Goal: Task Accomplishment & Management: Manage account settings

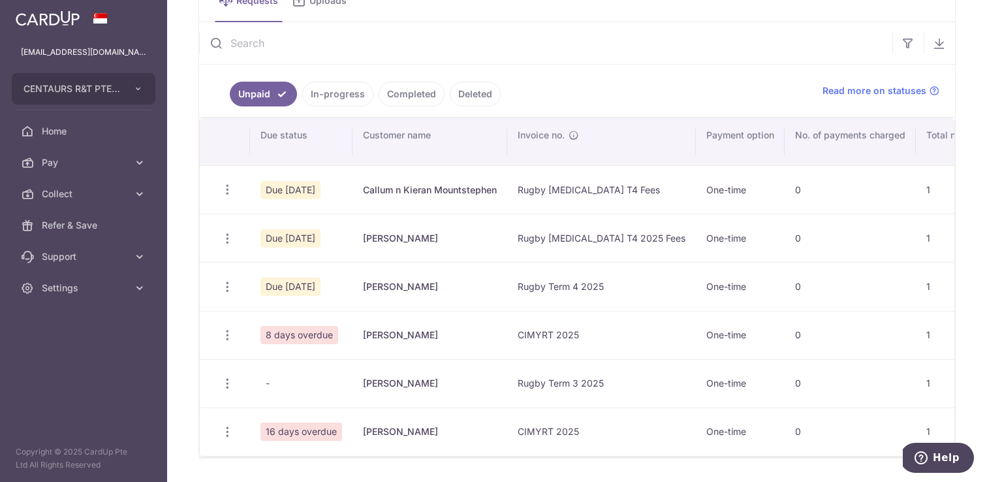
scroll to position [84, 0]
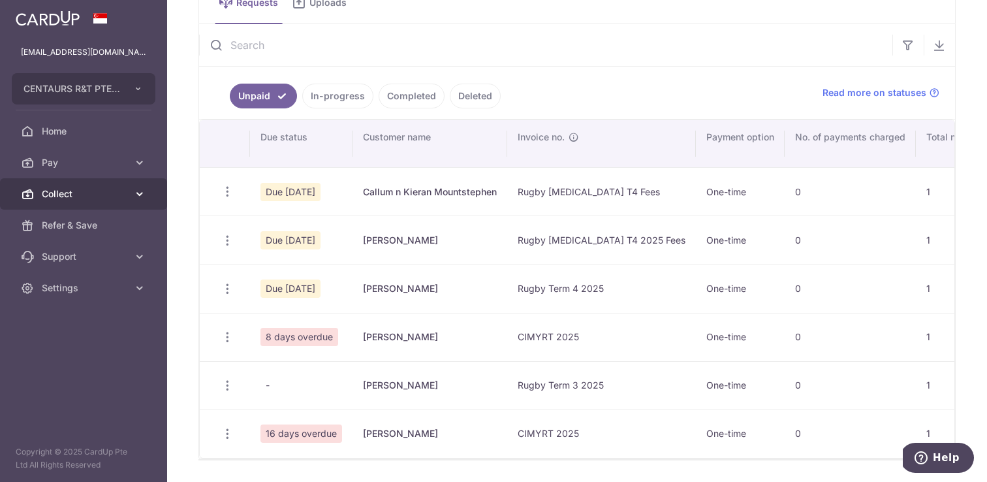
click at [141, 194] on icon at bounding box center [139, 193] width 13 height 13
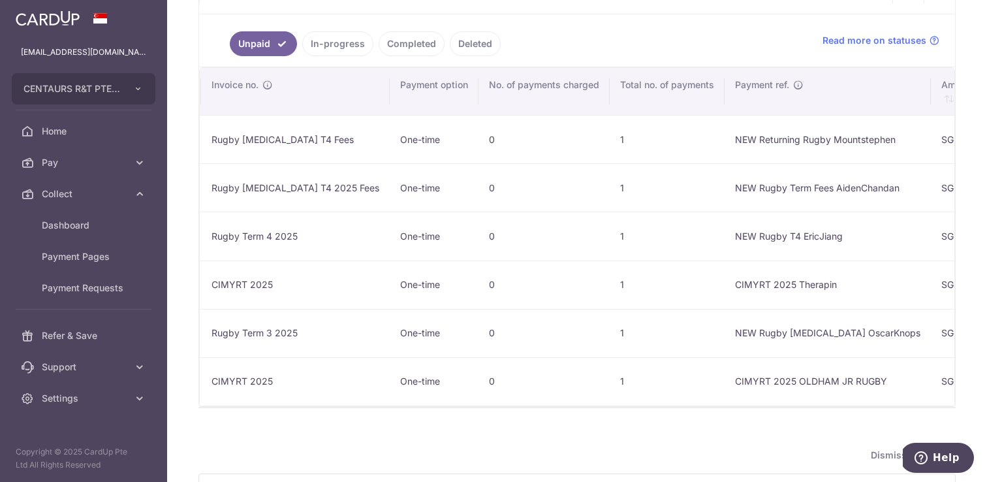
scroll to position [0, 0]
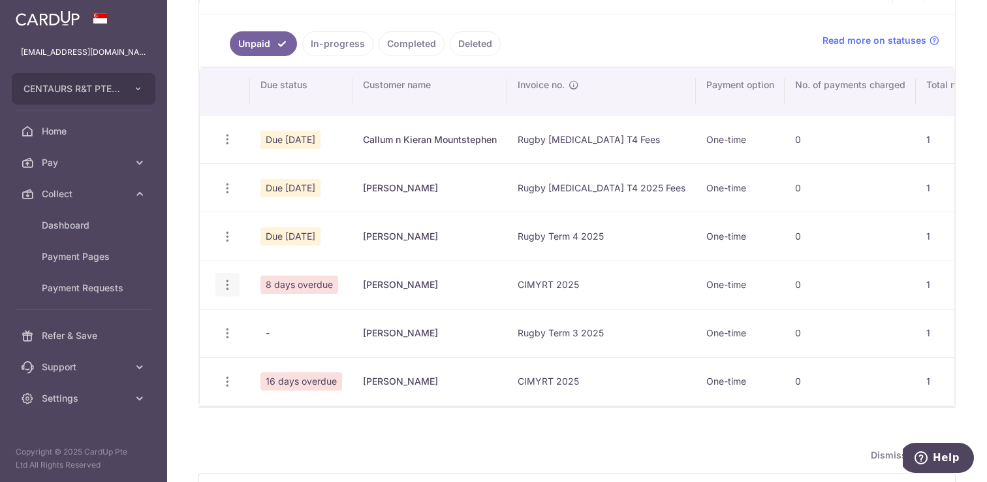
click at [227, 288] on icon "button" at bounding box center [228, 285] width 14 height 14
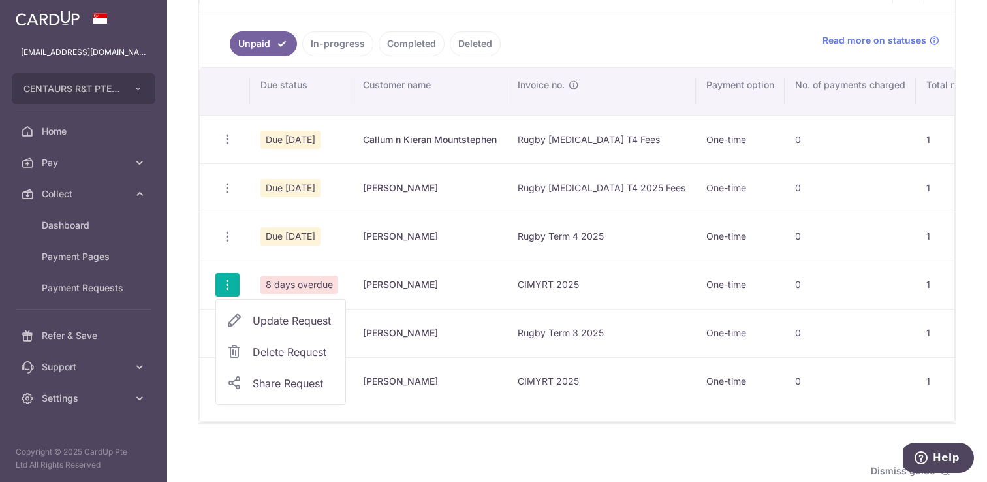
click at [278, 355] on span "Delete Request" at bounding box center [294, 352] width 82 height 16
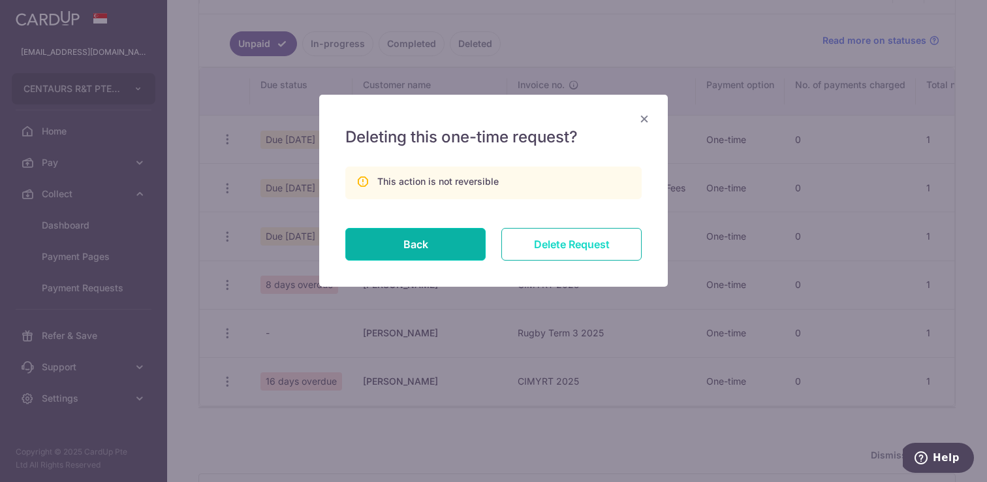
click at [593, 242] on input "Delete Request" at bounding box center [572, 244] width 140 height 33
click at [570, 246] on input "Delete Request" at bounding box center [572, 244] width 140 height 33
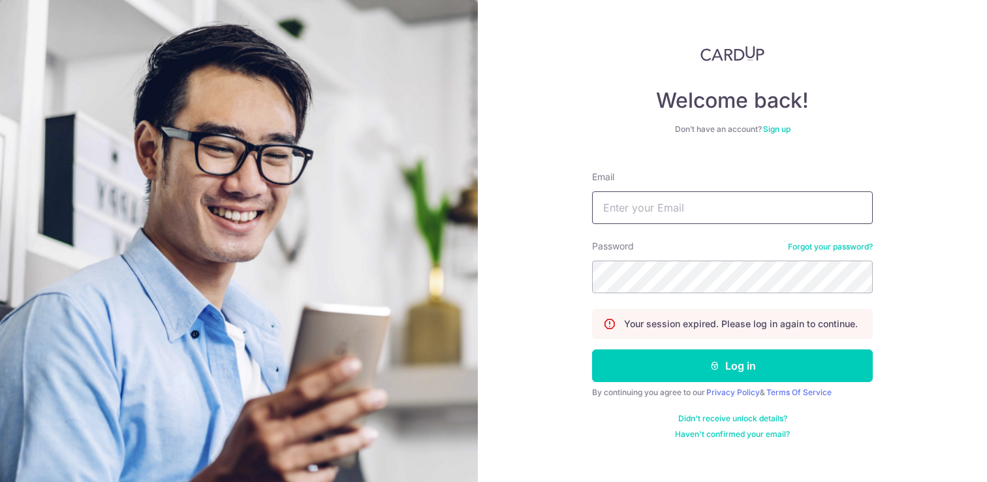
click at [702, 208] on input "Email" at bounding box center [732, 207] width 281 height 33
type input "[EMAIL_ADDRESS][DOMAIN_NAME]"
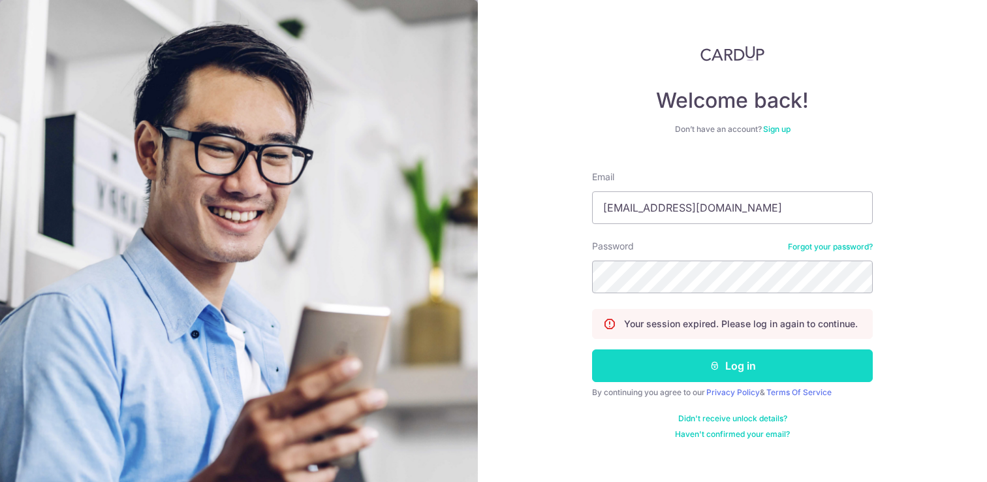
click at [691, 377] on button "Log in" at bounding box center [732, 365] width 281 height 33
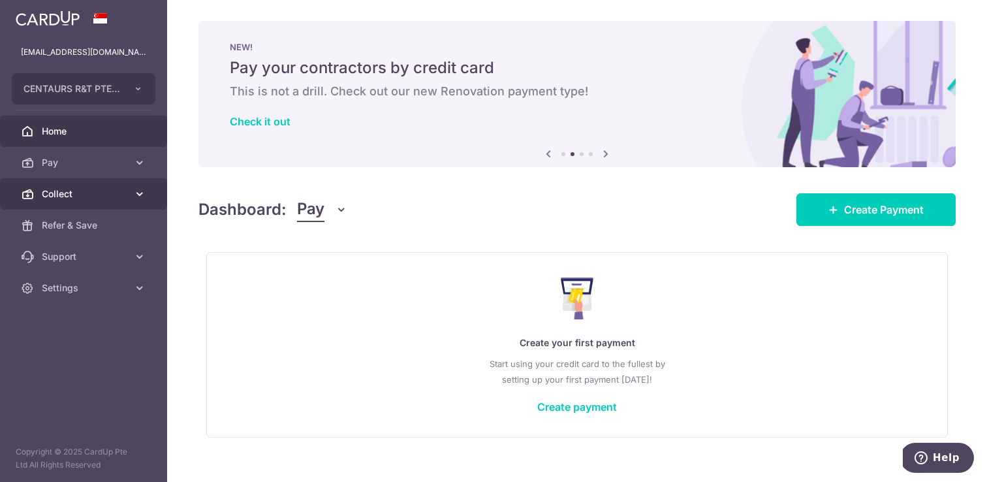
click at [138, 194] on icon at bounding box center [139, 193] width 13 height 13
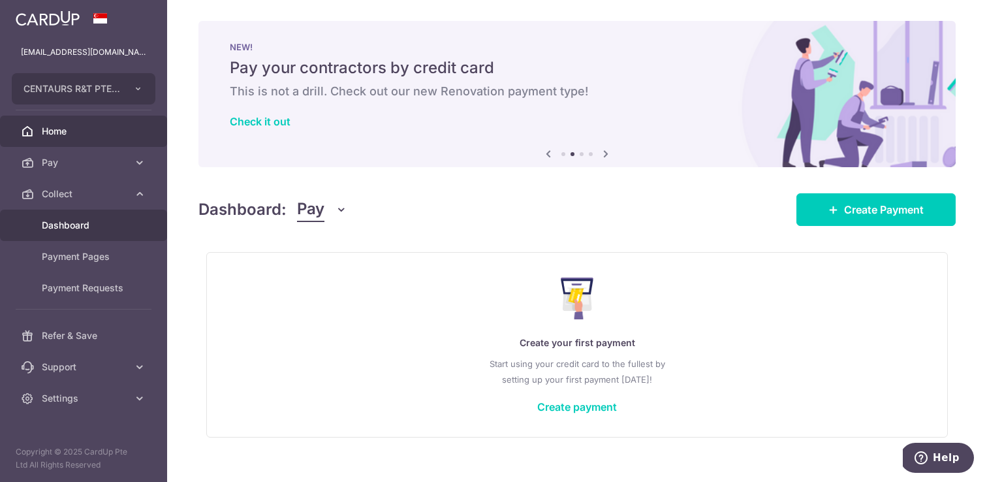
click at [82, 230] on span "Dashboard" at bounding box center [85, 225] width 86 height 13
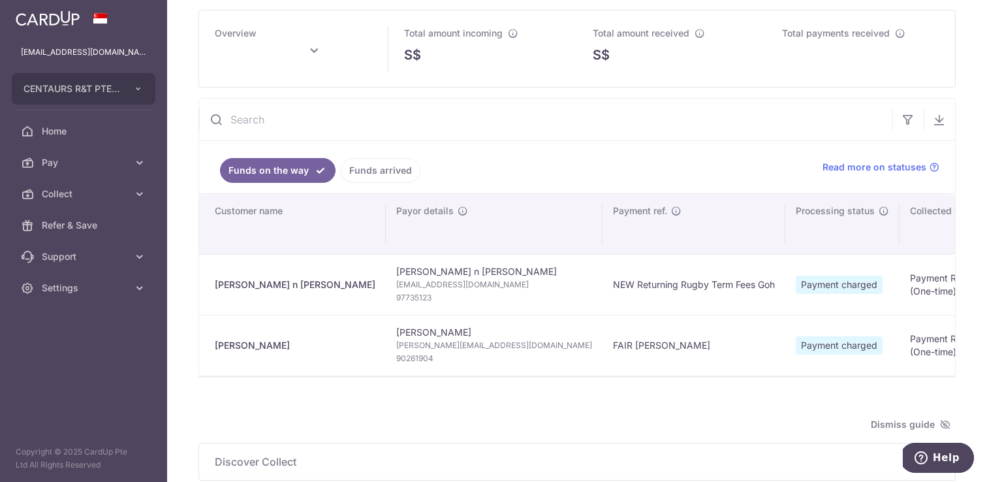
scroll to position [64, 0]
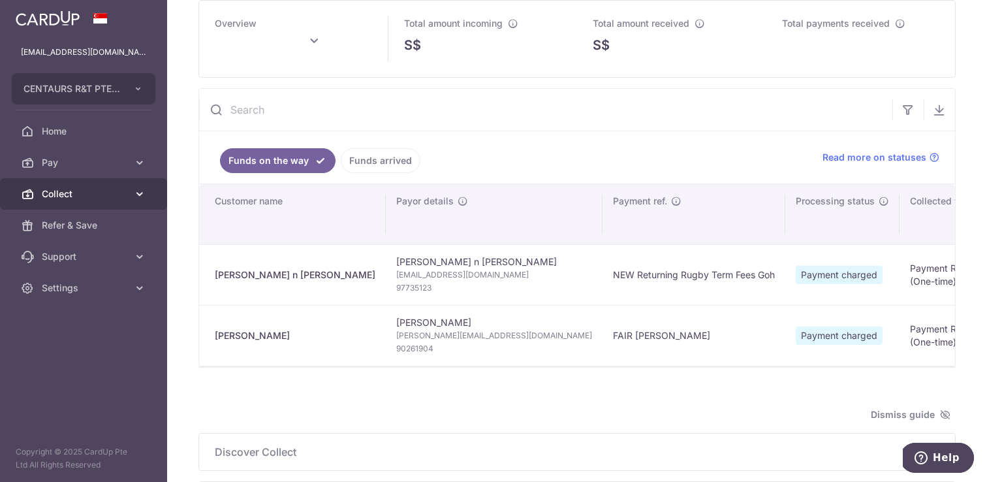
click at [136, 199] on icon at bounding box center [139, 193] width 13 height 13
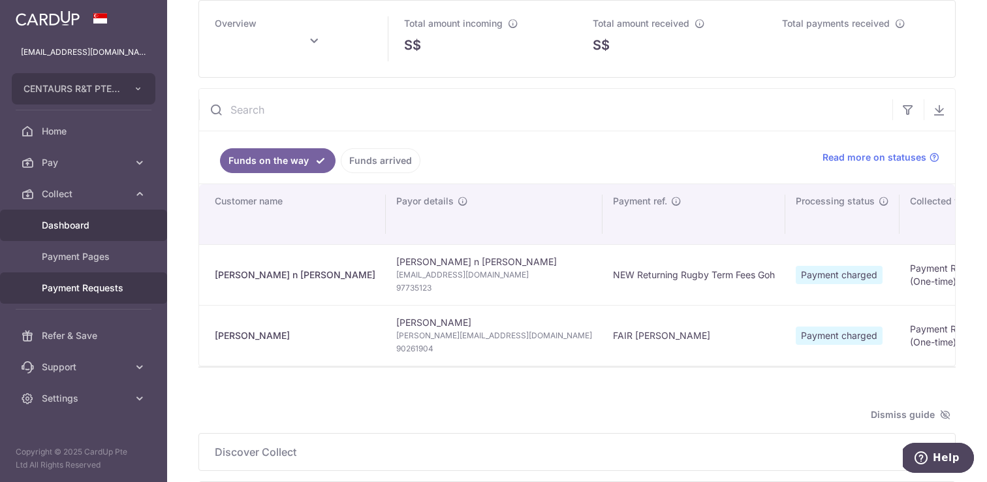
click at [97, 300] on link "Payment Requests" at bounding box center [83, 287] width 167 height 31
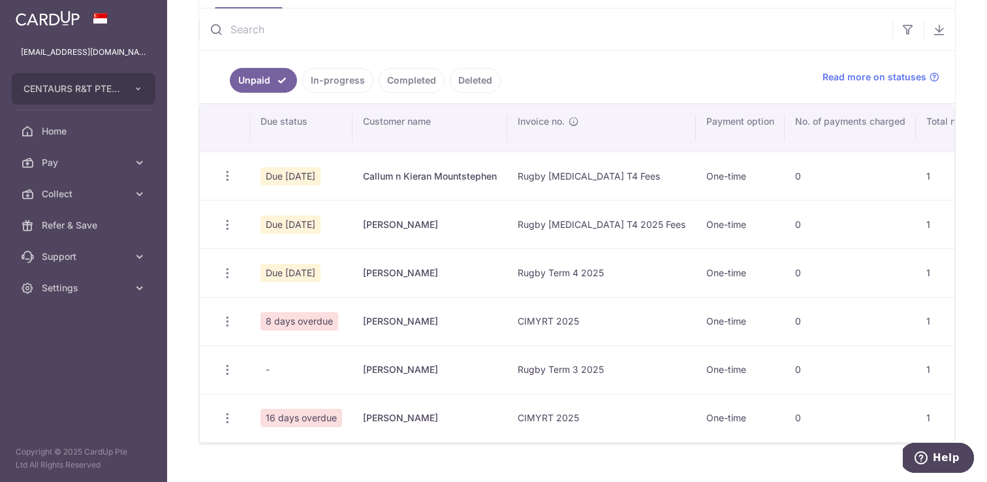
scroll to position [95, 0]
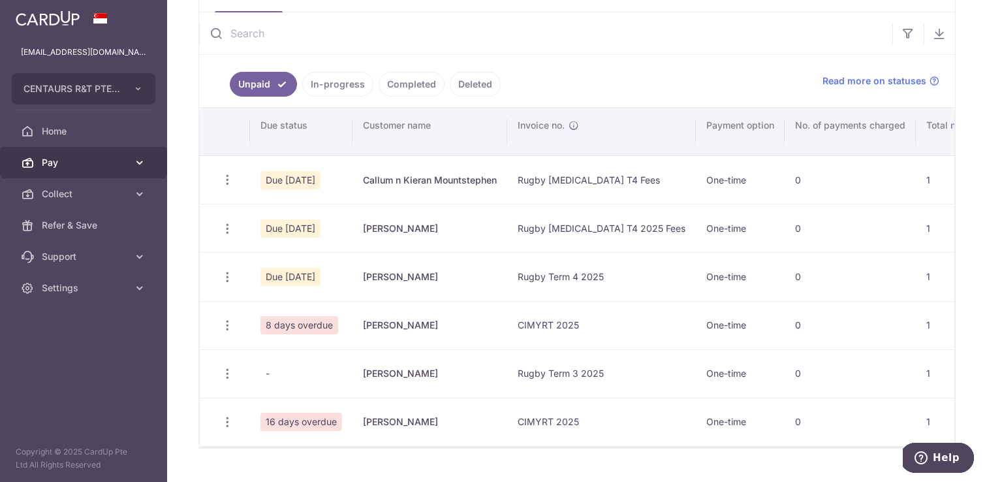
click at [143, 155] on link "Pay" at bounding box center [83, 162] width 167 height 31
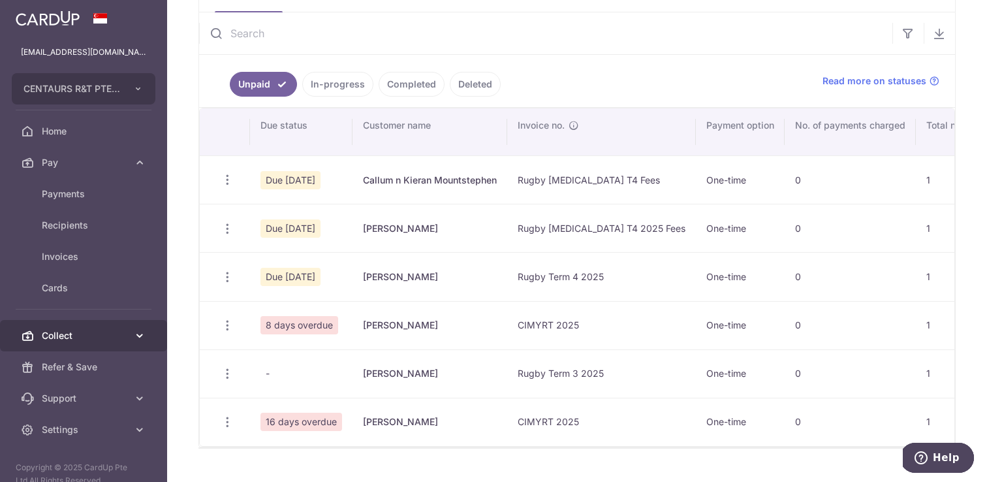
click at [129, 336] on link "Collect" at bounding box center [83, 335] width 167 height 31
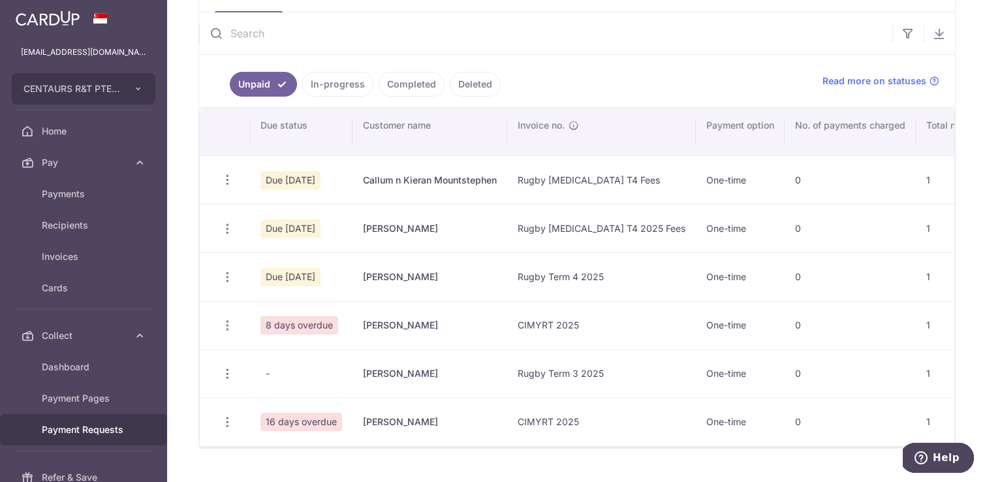
click at [334, 81] on link "In-progress" at bounding box center [337, 84] width 71 height 25
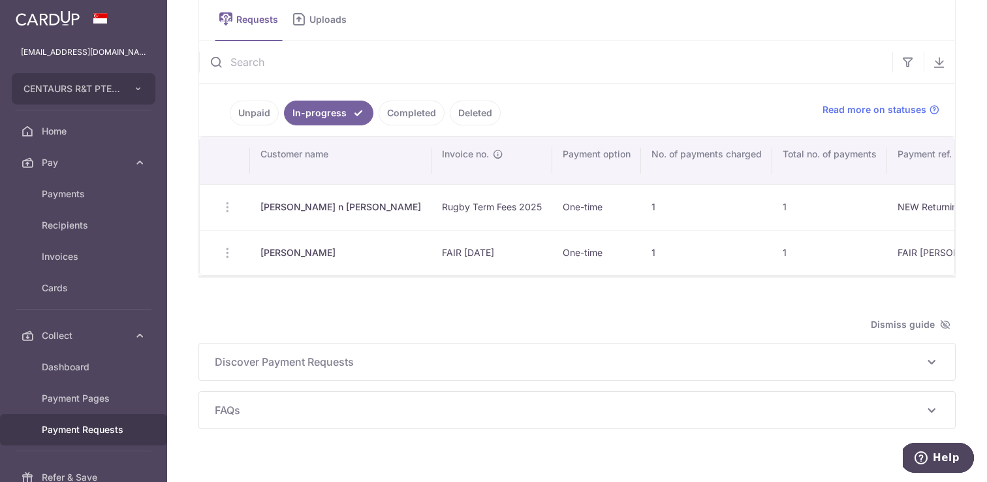
scroll to position [86, 0]
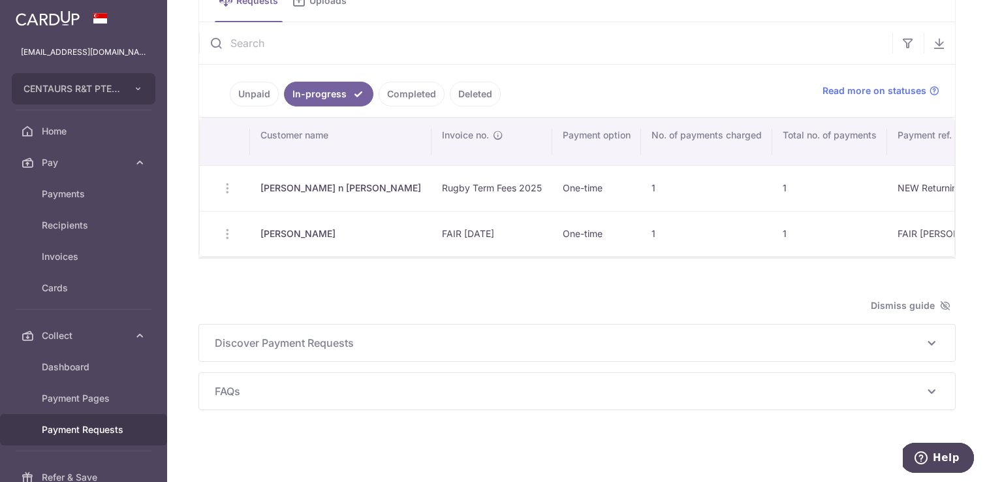
click at [390, 97] on link "Completed" at bounding box center [412, 94] width 66 height 25
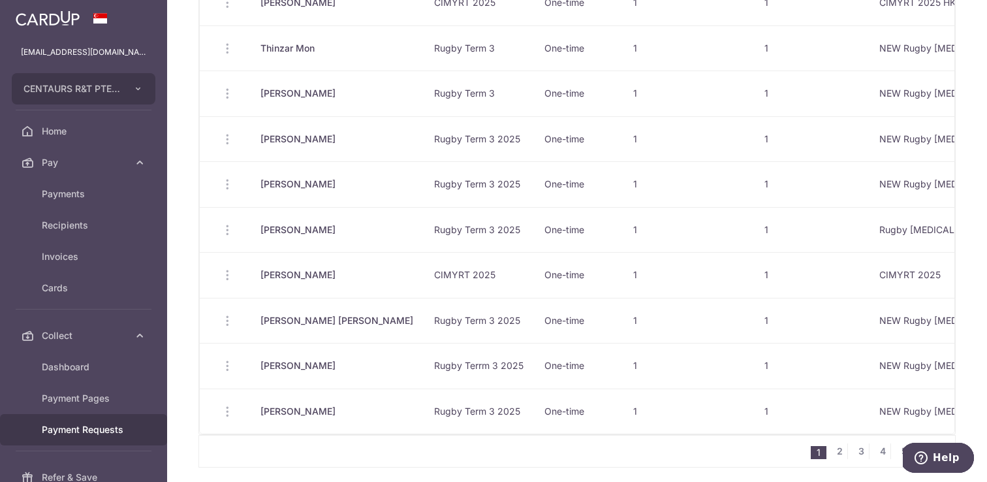
scroll to position [745, 0]
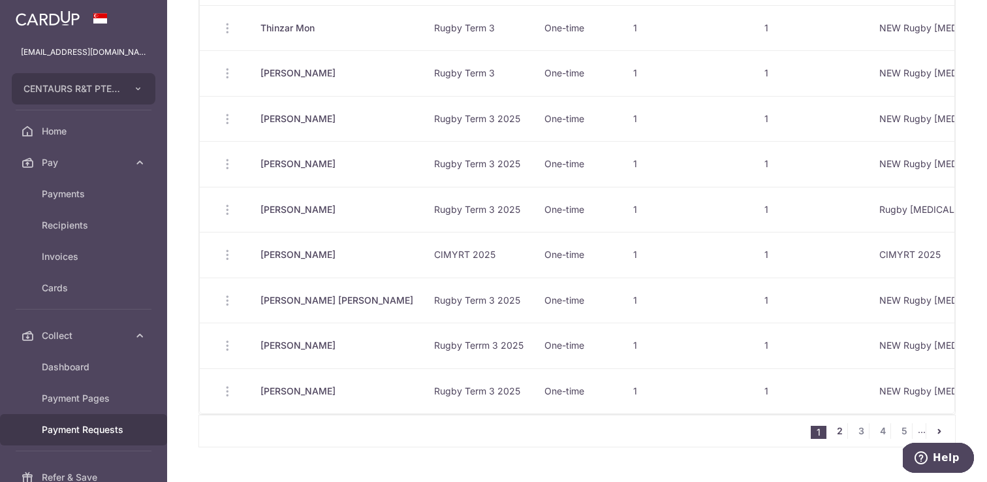
click at [835, 429] on link "2" at bounding box center [840, 431] width 16 height 16
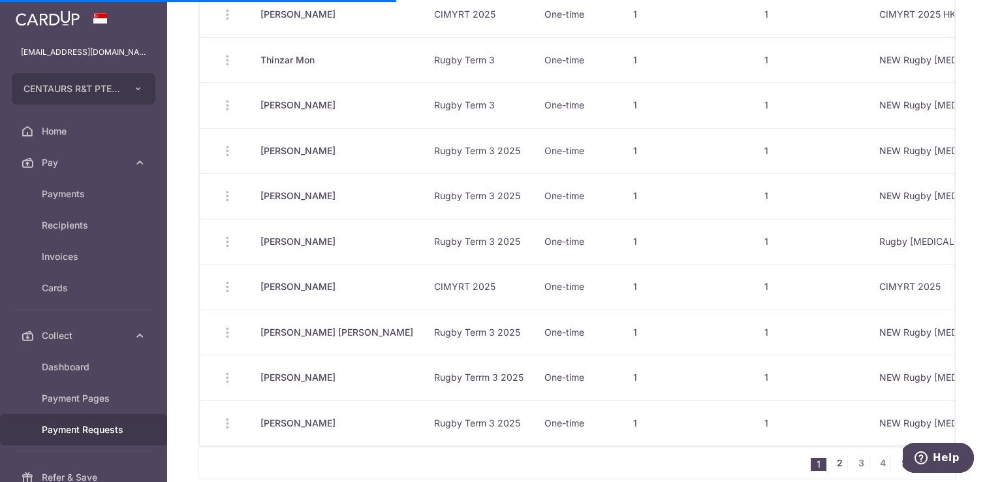
scroll to position [934, 0]
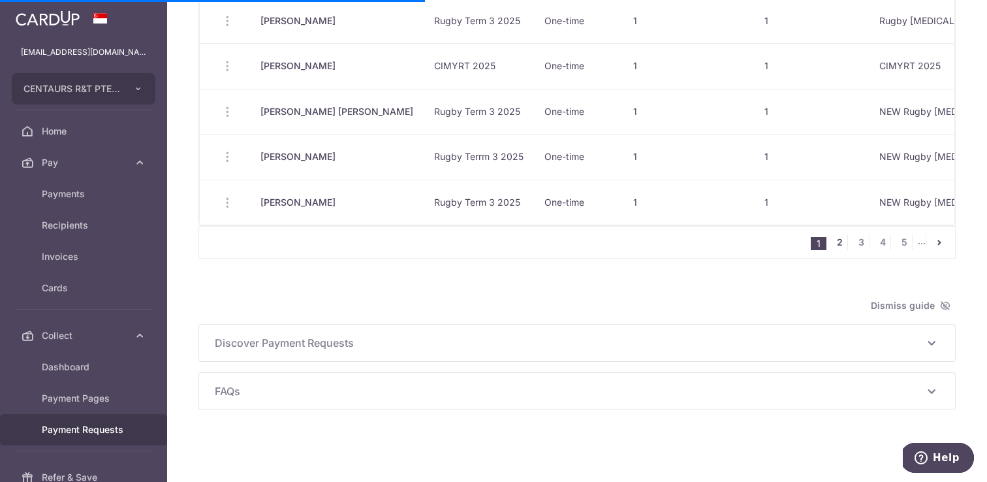
click at [845, 247] on link "2" at bounding box center [840, 242] width 16 height 16
